Goal: Find contact information: Find contact information

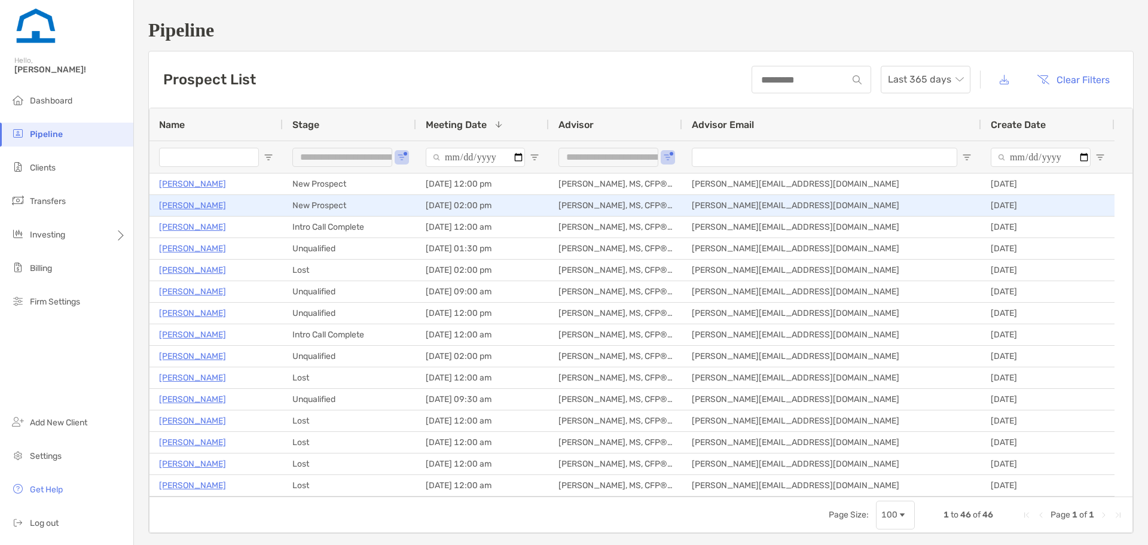
click at [205, 207] on p "[PERSON_NAME]" at bounding box center [192, 205] width 67 height 15
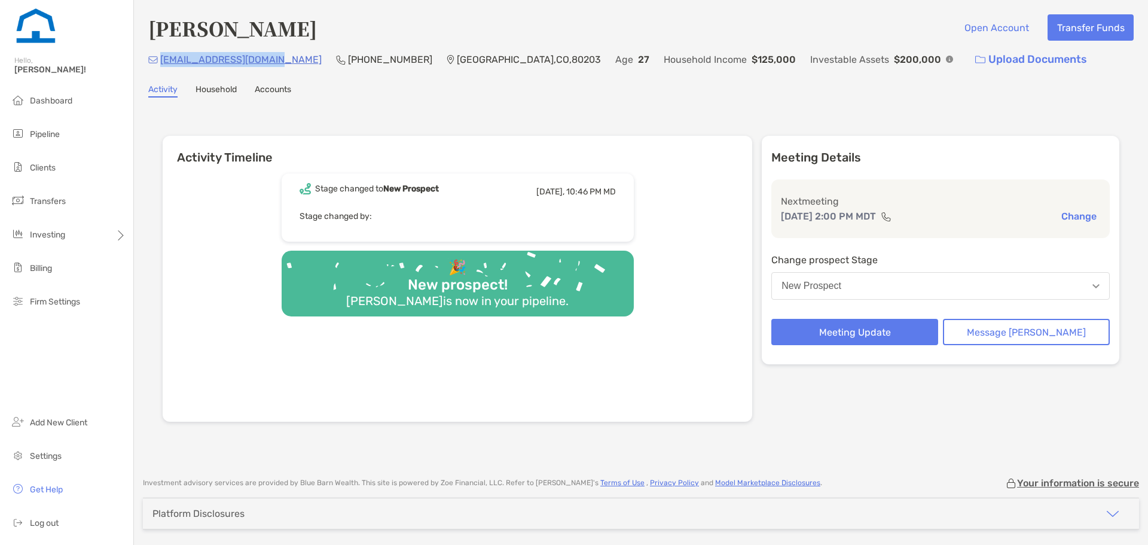
drag, startPoint x: 293, startPoint y: 63, endPoint x: 163, endPoint y: 59, distance: 129.9
click at [163, 59] on div "[EMAIL_ADDRESS][DOMAIN_NAME] (703) 618-[GEOGRAPHIC_DATA] Age [DEMOGRAPHIC_DATA]…" at bounding box center [641, 60] width 986 height 26
copy p "[EMAIL_ADDRESS][DOMAIN_NAME]"
